Goal: Task Accomplishment & Management: Use online tool/utility

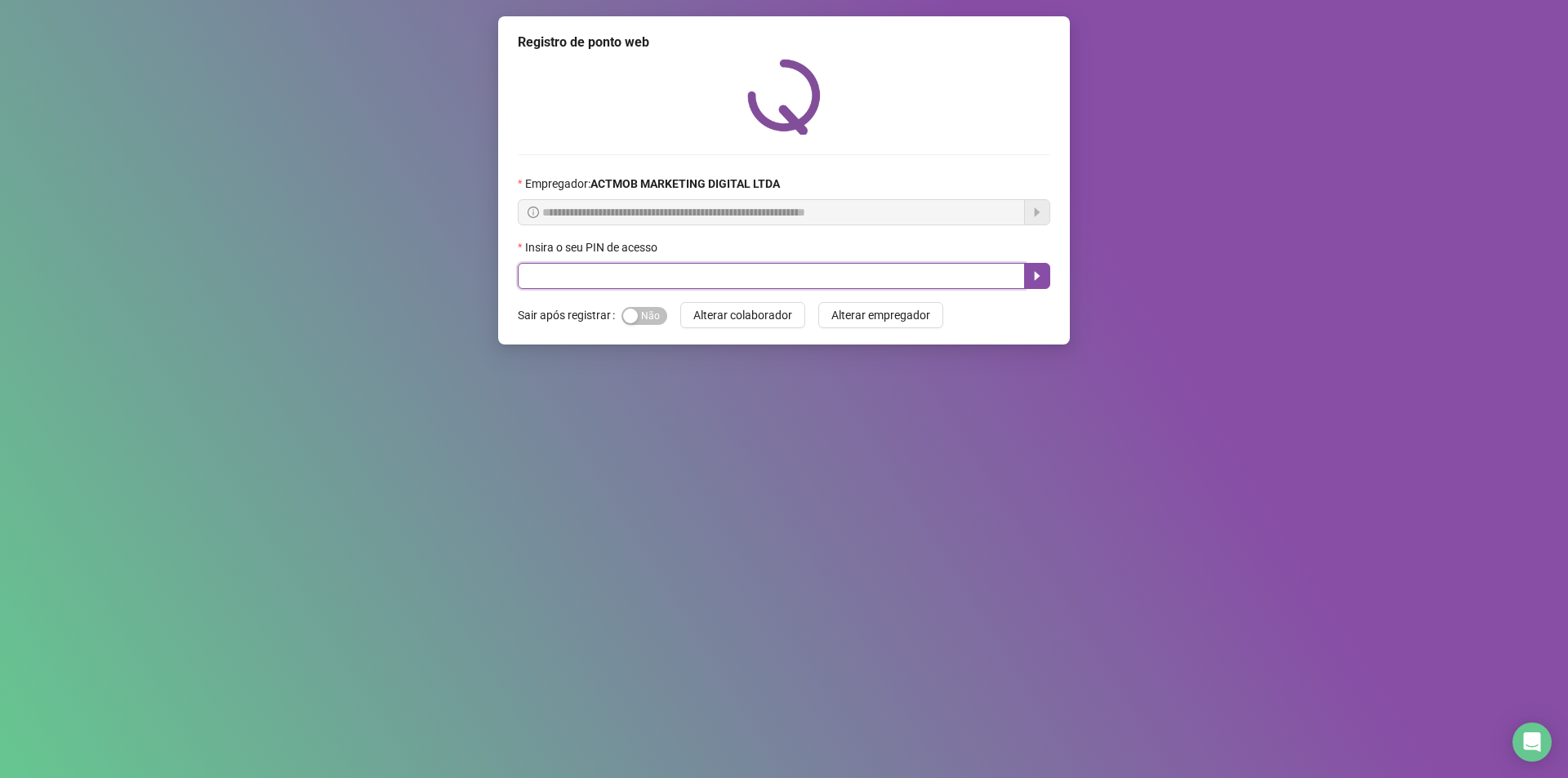
click at [578, 273] on input "text" at bounding box center [772, 275] width 507 height 26
click at [584, 282] on input "text" at bounding box center [772, 275] width 507 height 26
click at [579, 270] on input "text" at bounding box center [772, 275] width 507 height 26
click at [575, 284] on input "text" at bounding box center [772, 275] width 507 height 26
click at [609, 279] on input "text" at bounding box center [772, 275] width 507 height 26
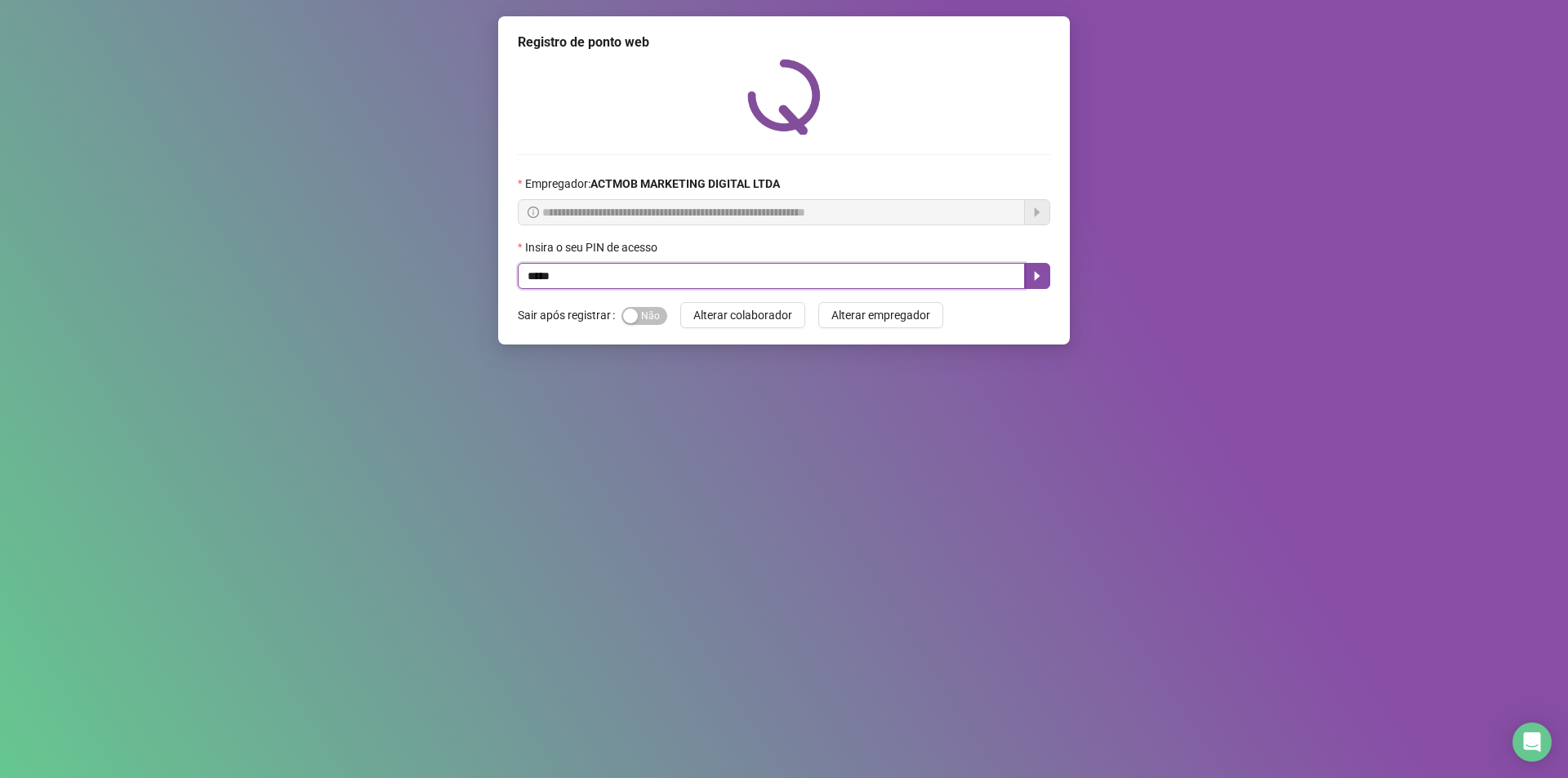
type input "*****"
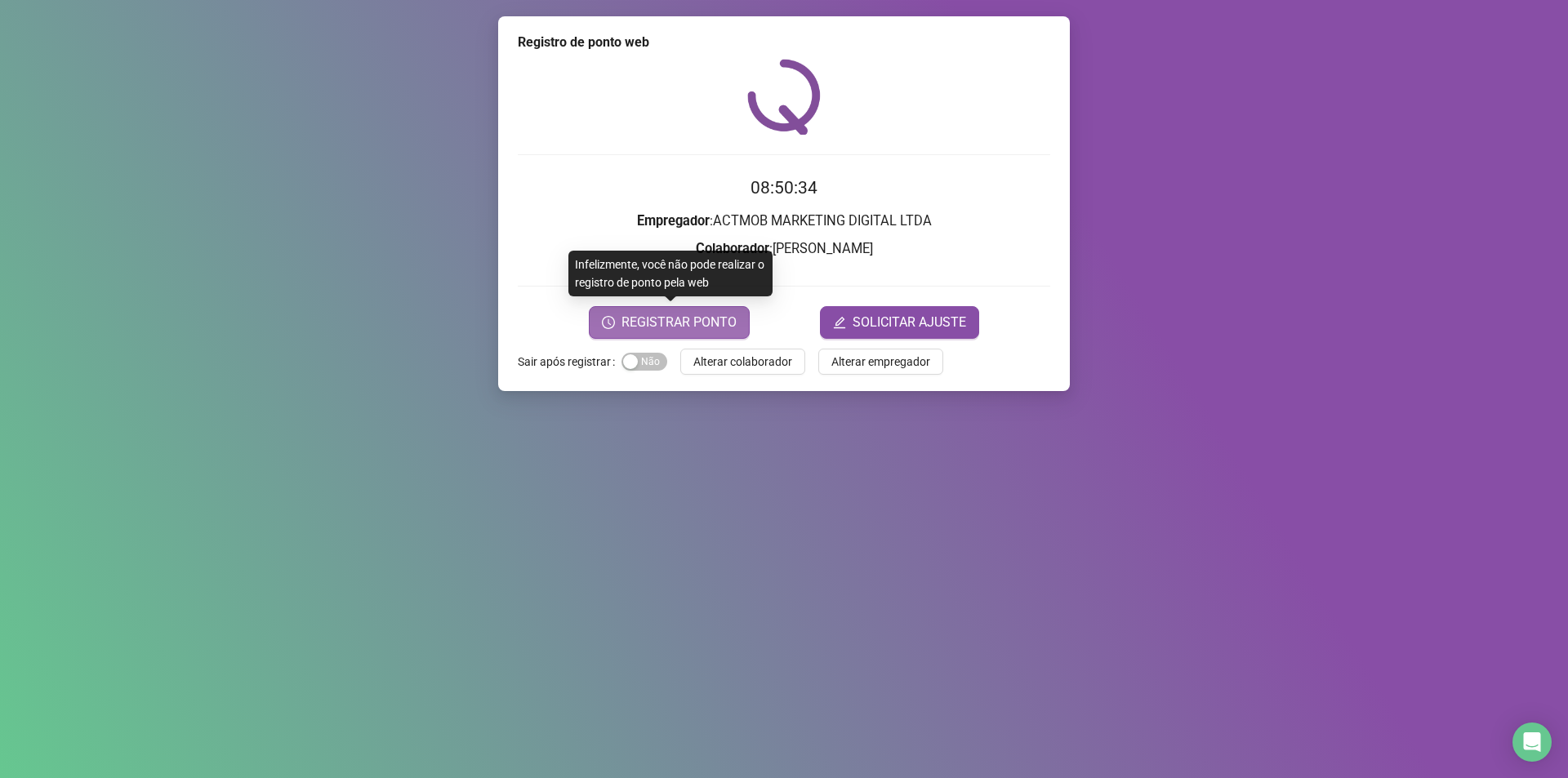
click at [710, 319] on span "REGISTRAR PONTO" at bounding box center [679, 322] width 116 height 20
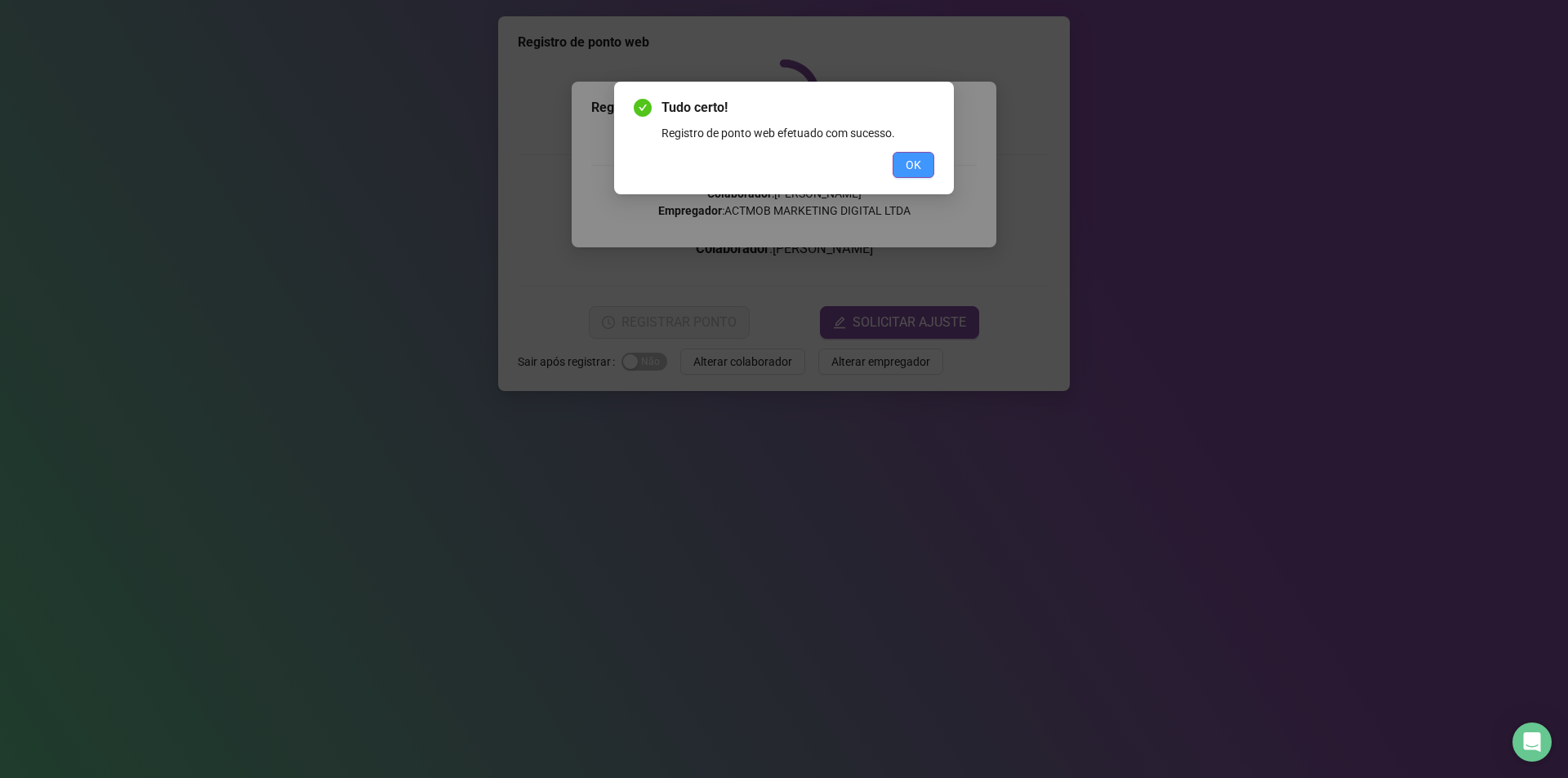
click at [911, 174] on button "OK" at bounding box center [914, 164] width 42 height 26
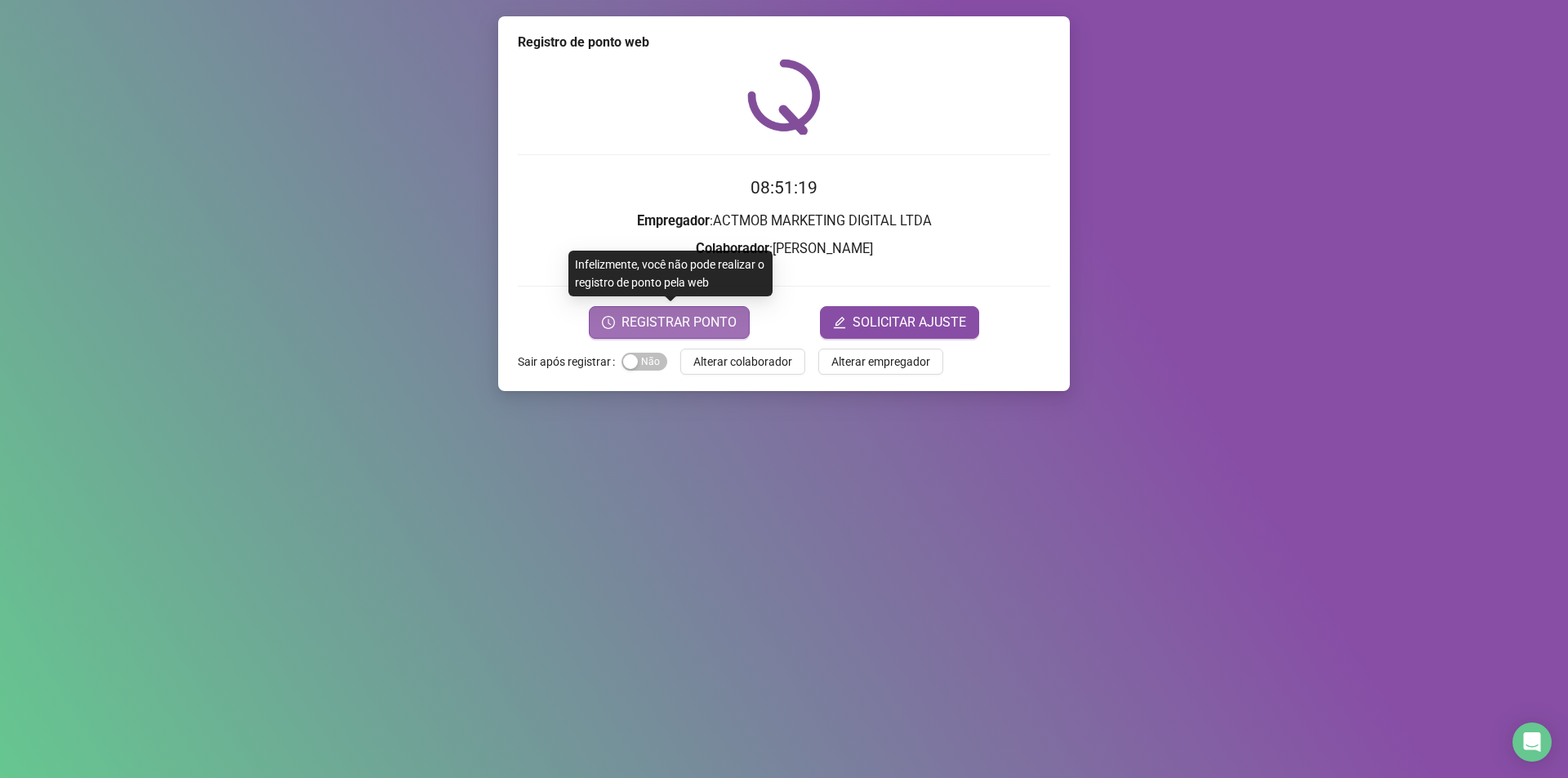
click at [712, 330] on span "REGISTRAR PONTO" at bounding box center [679, 322] width 116 height 20
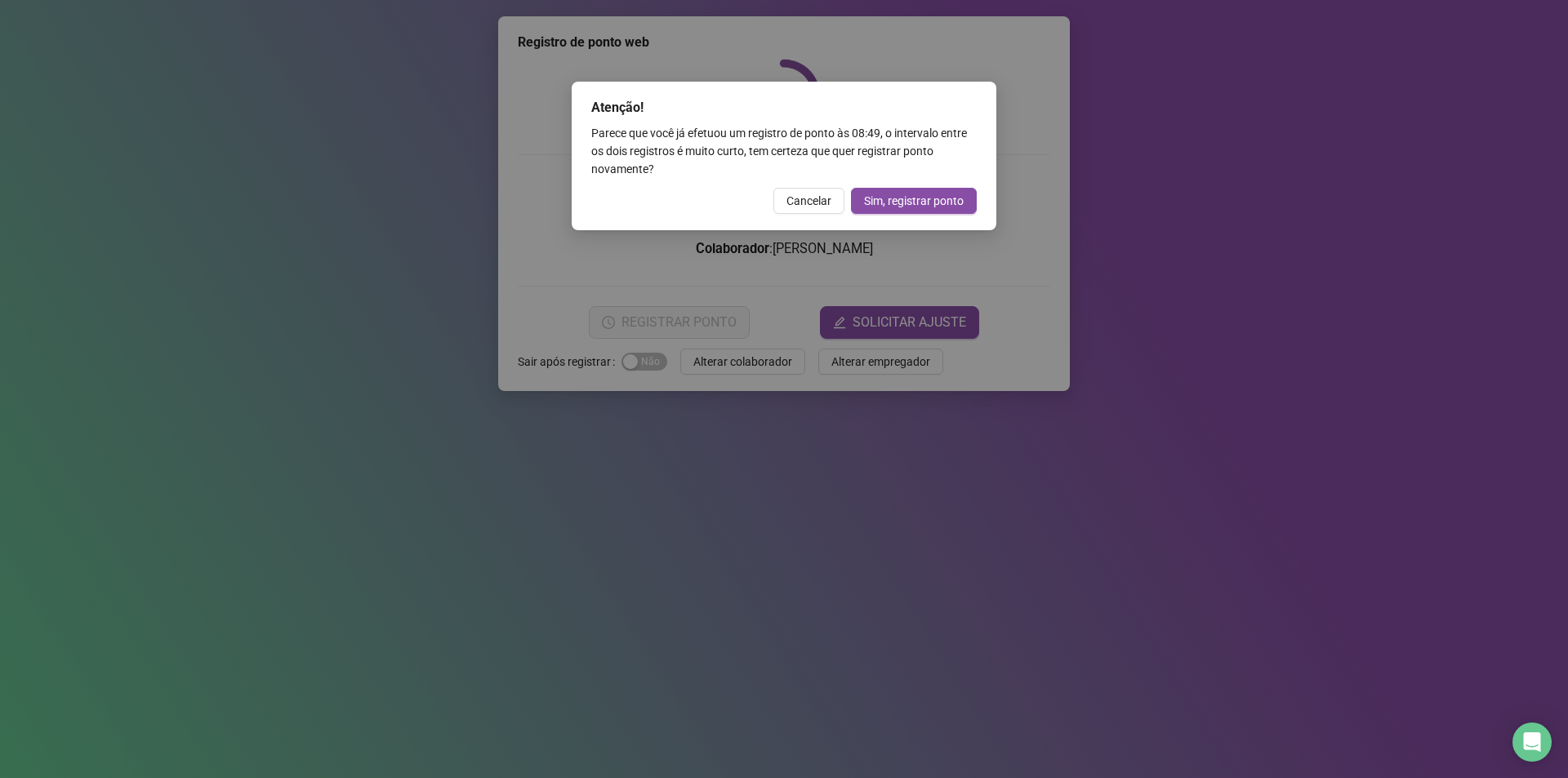
click at [825, 205] on span "Cancelar" at bounding box center [809, 201] width 45 height 18
